Goal: Navigation & Orientation: Understand site structure

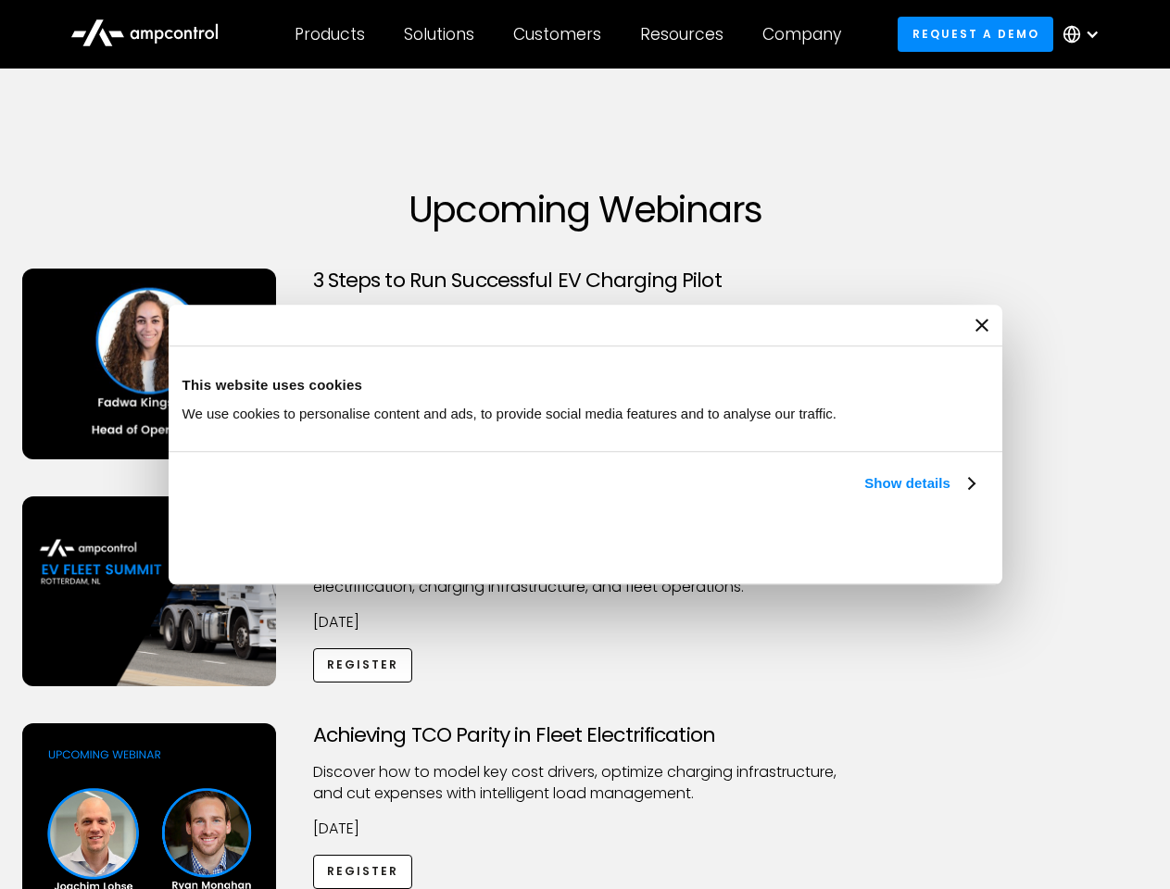
click at [864, 495] on link "Show details" at bounding box center [918, 484] width 109 height 22
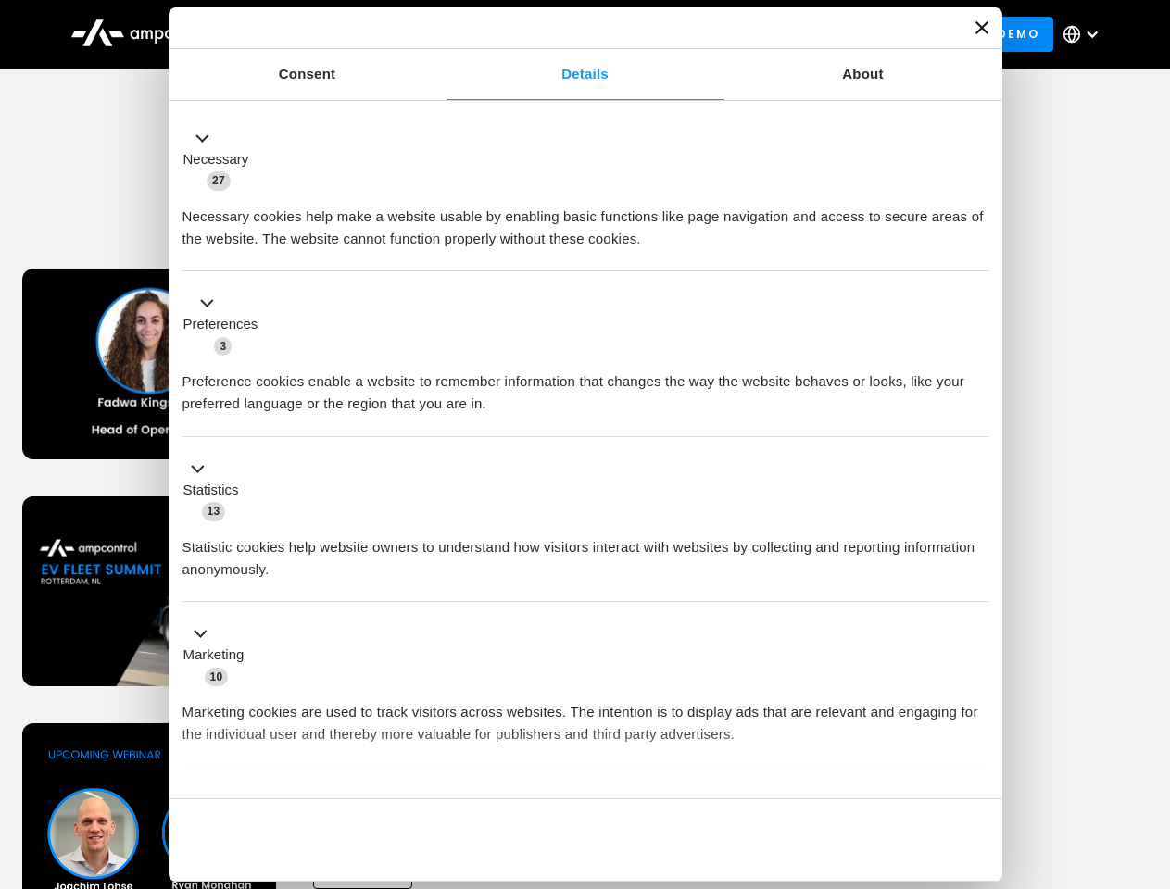
click at [977, 250] on div "Necessary cookies help make a website usable by enabling basic functions like p…" at bounding box center [586, 221] width 806 height 58
click at [1150, 747] on div "Achieving TCO Parity in Fleet Electrification Discover how to model key cost dr…" at bounding box center [586, 869] width 1164 height 291
click at [570, 34] on div "Customers" at bounding box center [557, 34] width 88 height 20
click at [329, 34] on div "Products" at bounding box center [330, 34] width 70 height 20
click at [440, 34] on div "Solutions" at bounding box center [439, 34] width 70 height 20
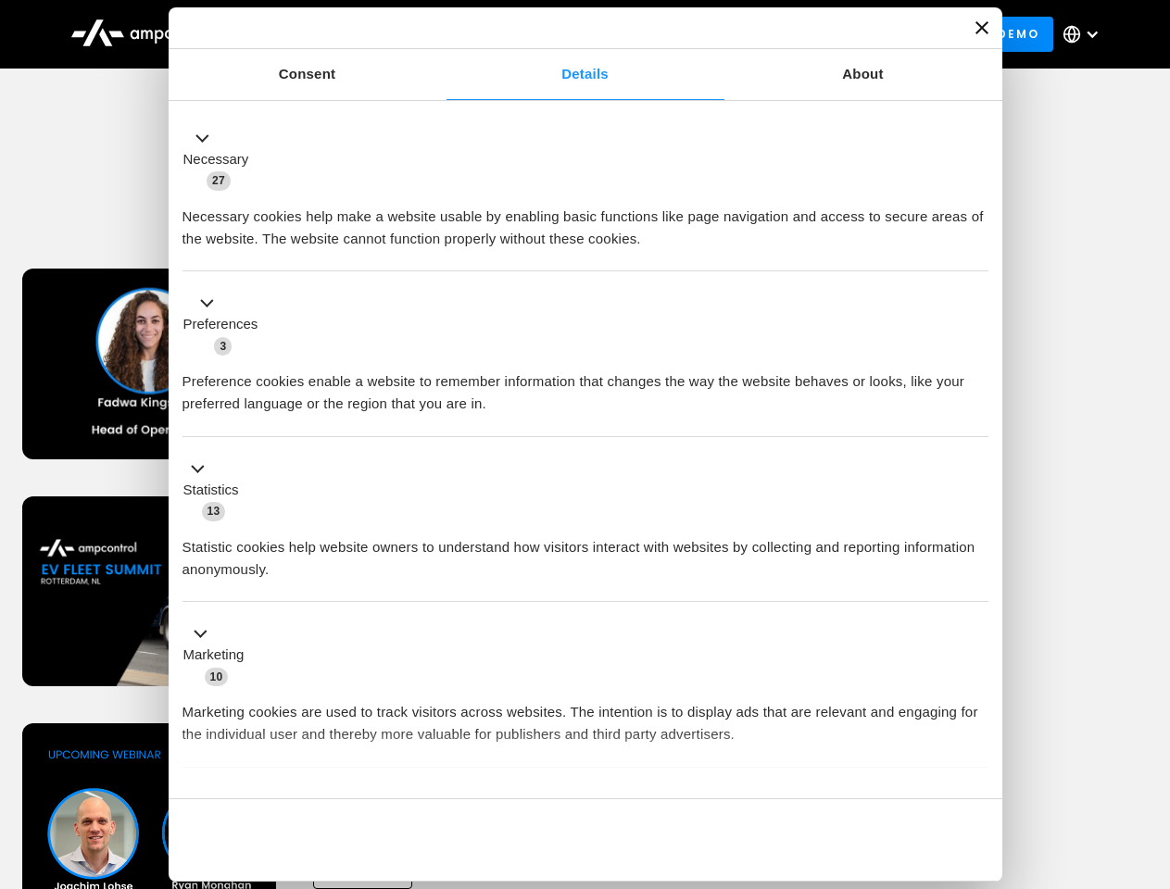
click at [561, 34] on div "Customers" at bounding box center [557, 34] width 88 height 20
click at [686, 34] on div "Resources" at bounding box center [681, 34] width 83 height 20
click at [808, 34] on div "Company" at bounding box center [802, 34] width 79 height 20
click at [1086, 34] on div at bounding box center [1092, 34] width 15 height 15
